Goal: Task Accomplishment & Management: Manage account settings

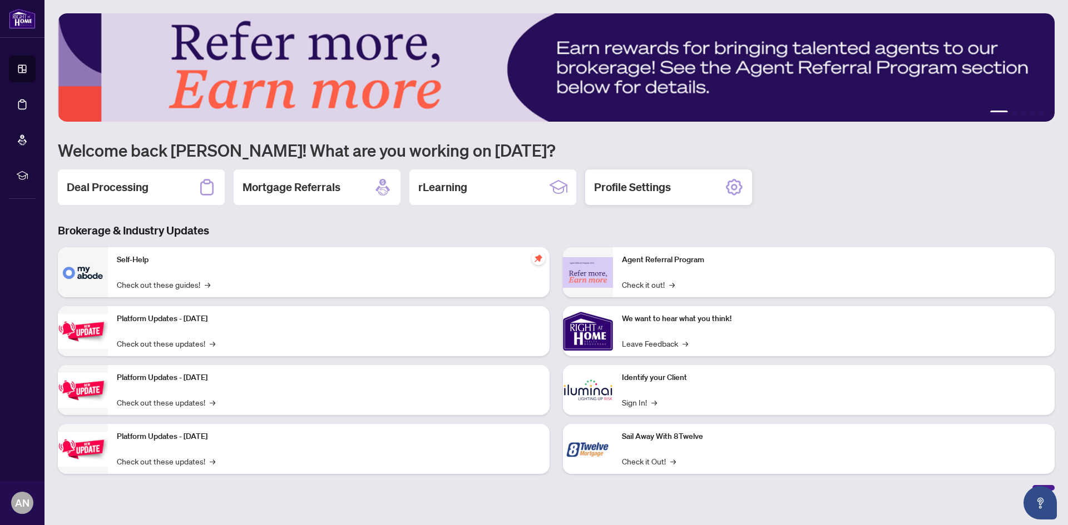
click at [642, 191] on h2 "Profile Settings" at bounding box center [632, 188] width 77 height 16
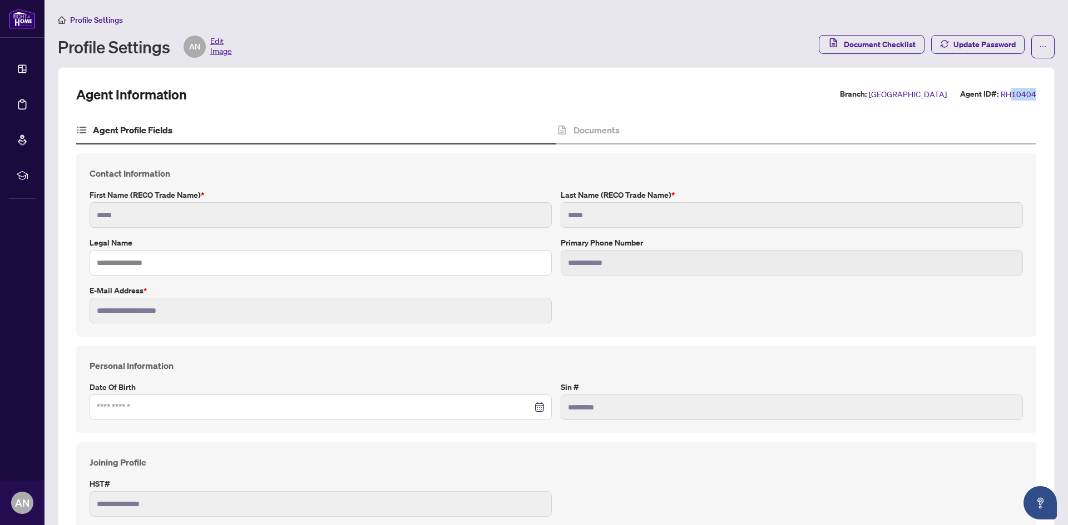
drag, startPoint x: 1005, startPoint y: 96, endPoint x: 1028, endPoint y: 93, distance: 22.4
drag, startPoint x: 997, startPoint y: 94, endPoint x: 1032, endPoint y: 94, distance: 34.5
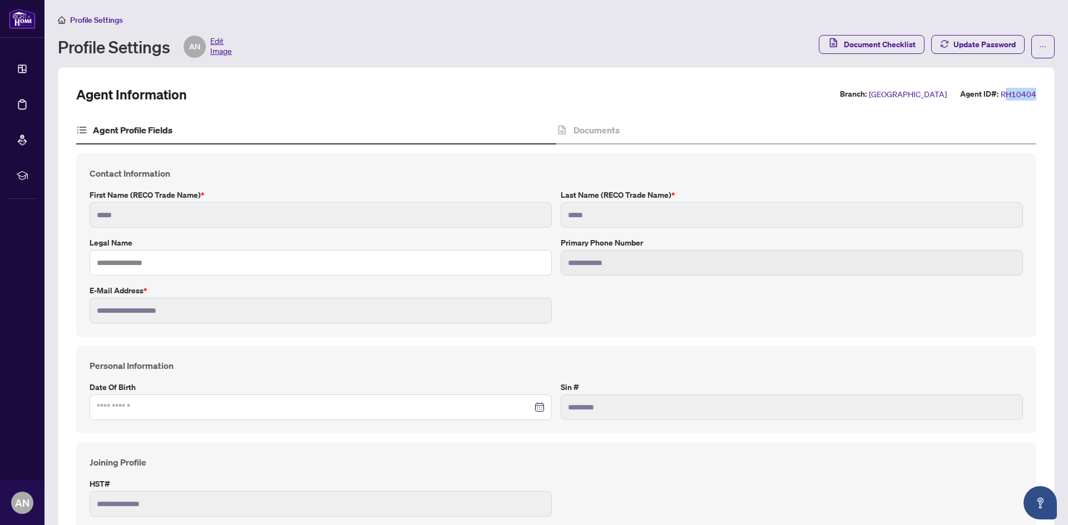
drag, startPoint x: 1029, startPoint y: 95, endPoint x: 1003, endPoint y: 96, distance: 25.6
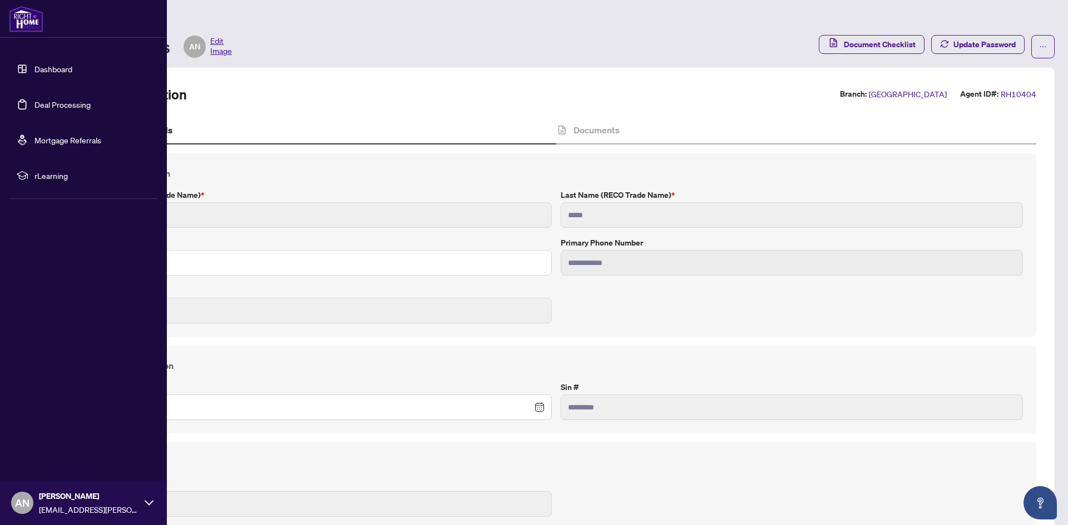
click at [51, 70] on link "Dashboard" at bounding box center [53, 69] width 38 height 10
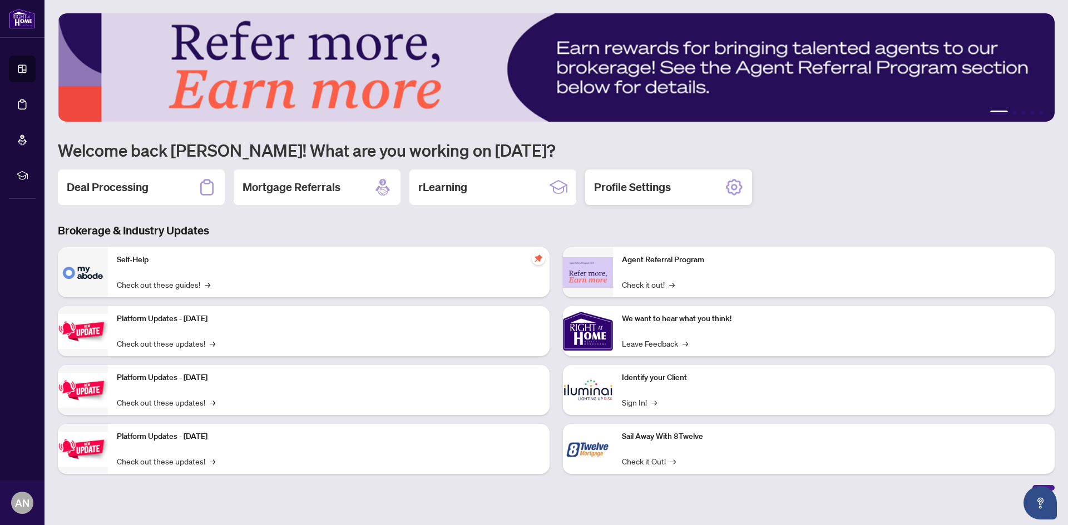
click at [711, 185] on div "Profile Settings" at bounding box center [668, 188] width 167 height 36
